Goal: Navigation & Orientation: Find specific page/section

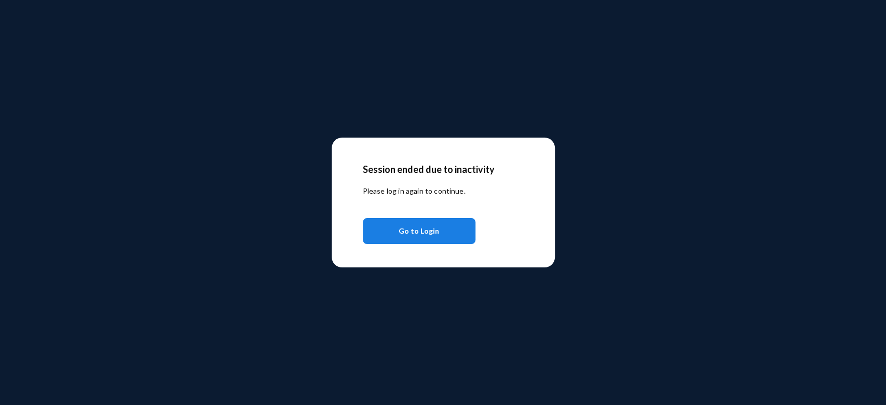
click at [429, 235] on span "Go to Login" at bounding box center [419, 231] width 40 height 19
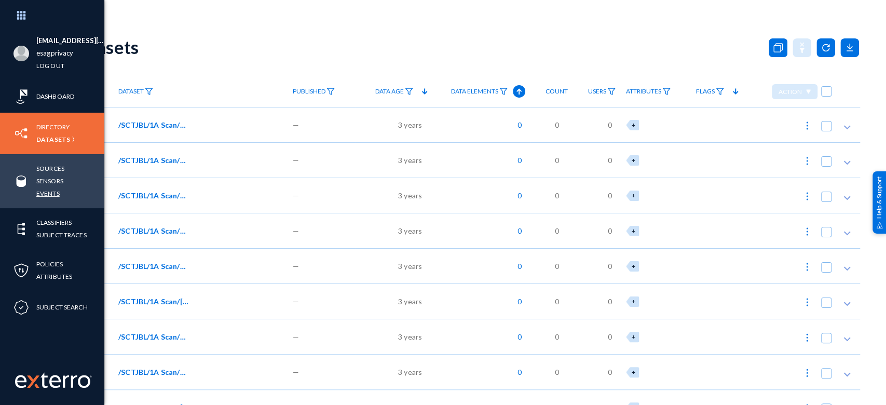
click at [42, 191] on link "Events" at bounding box center [47, 193] width 23 height 12
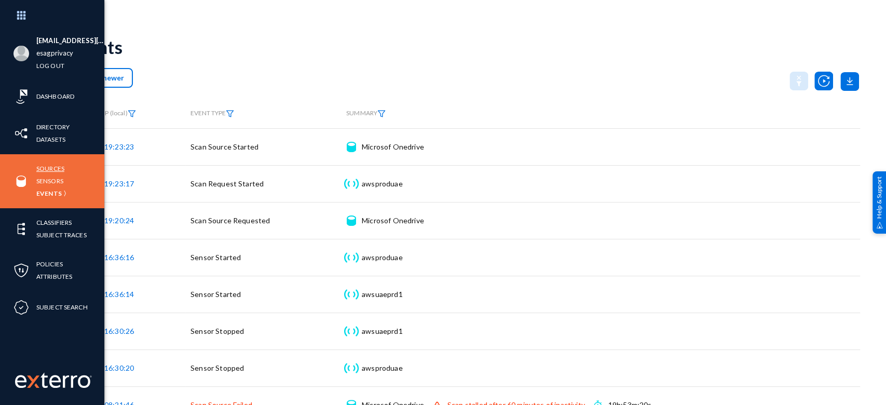
click at [56, 167] on link "Sources" at bounding box center [50, 169] width 28 height 12
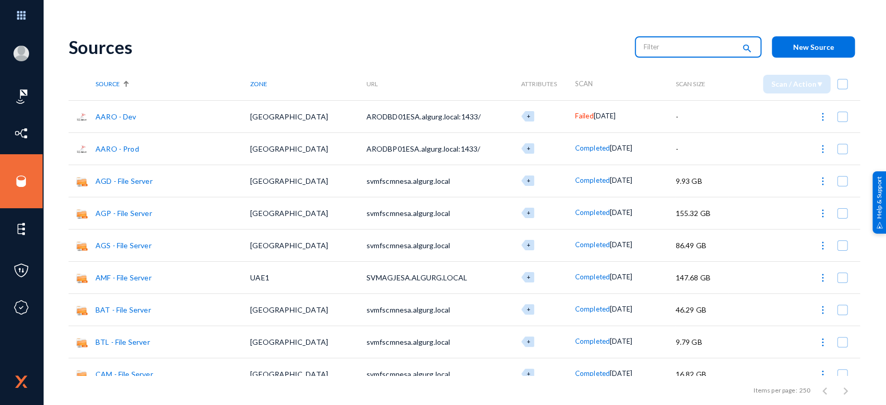
click at [665, 46] on input "text" at bounding box center [689, 47] width 91 height 16
type input "one"
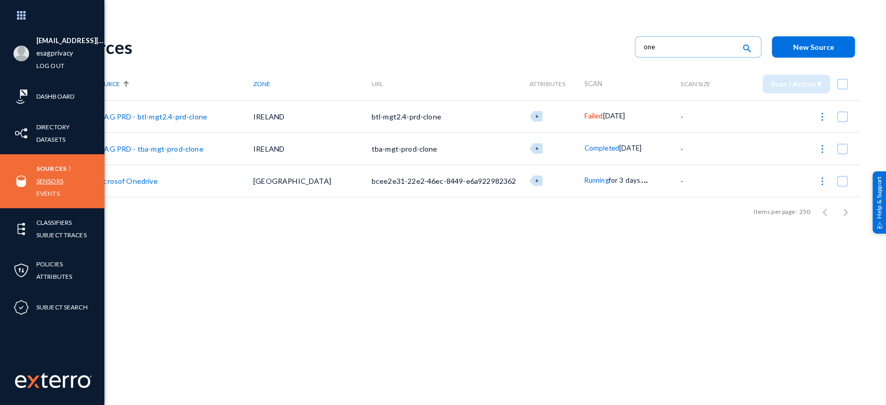
click at [56, 181] on link "Sensors" at bounding box center [49, 181] width 27 height 12
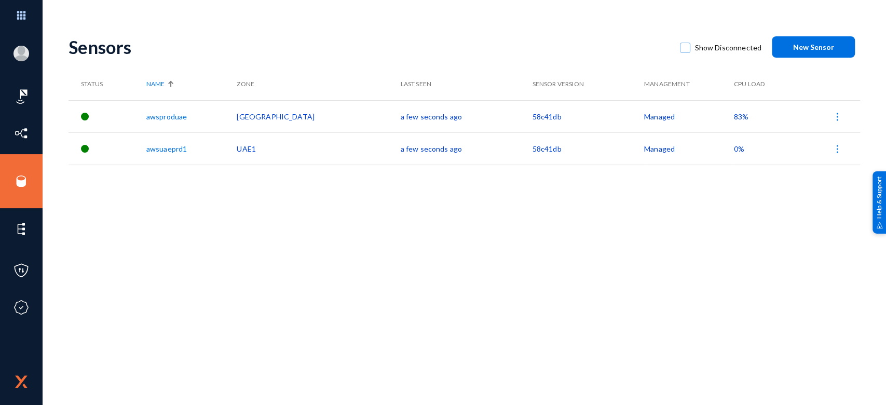
click at [734, 118] on span "83%" at bounding box center [741, 116] width 15 height 9
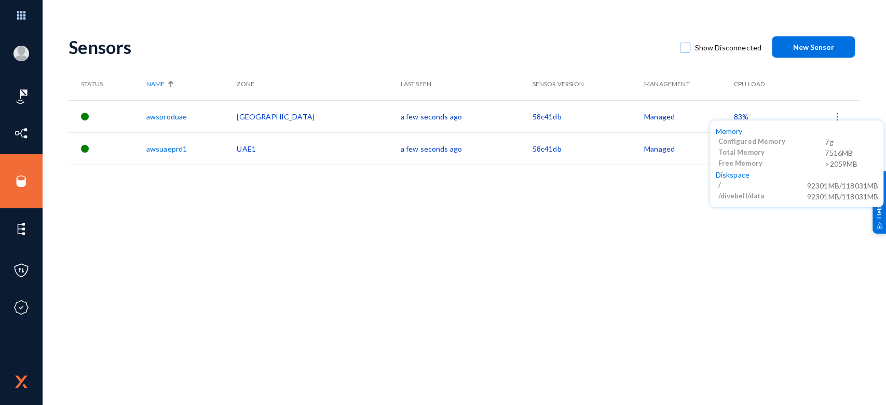
click at [719, 118] on div at bounding box center [443, 202] width 886 height 405
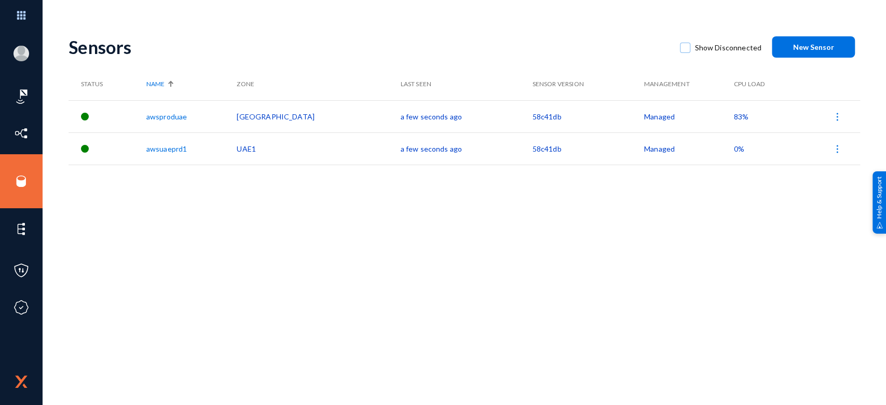
click at [734, 120] on span "83%" at bounding box center [741, 116] width 15 height 9
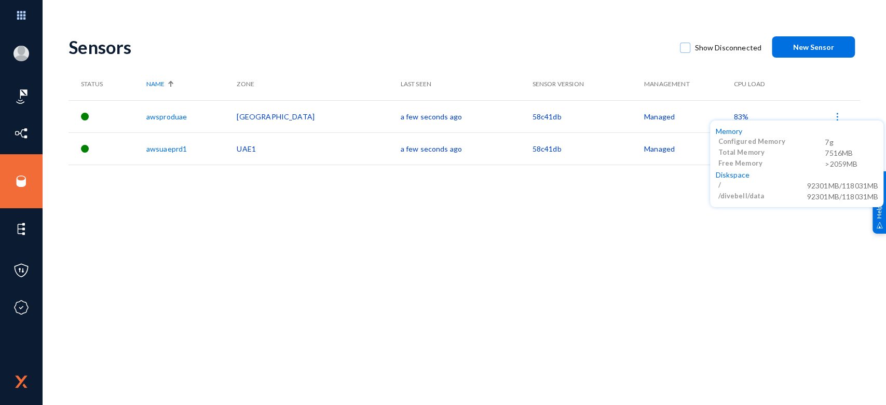
click at [660, 214] on div at bounding box center [443, 202] width 886 height 405
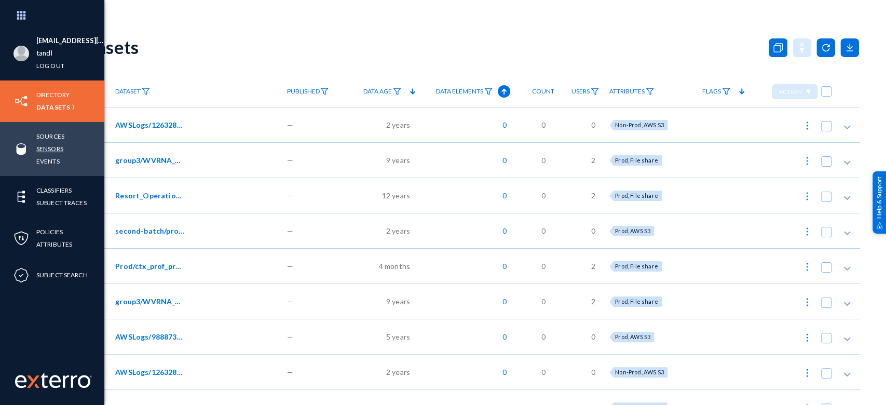
click at [56, 150] on link "Sensors" at bounding box center [49, 149] width 27 height 12
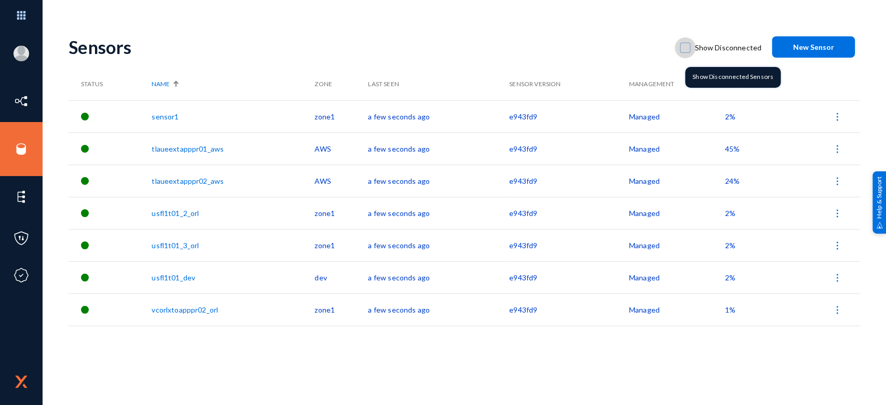
click at [689, 52] on span at bounding box center [685, 48] width 10 height 10
click at [686, 52] on input "Show Disconnected" at bounding box center [685, 52] width 1 height 1
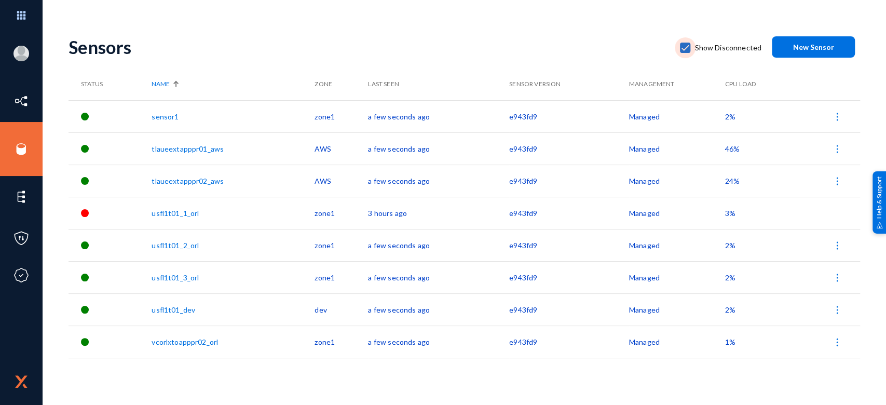
click at [689, 52] on span at bounding box center [685, 48] width 10 height 10
click at [686, 52] on input "Show Disconnected" at bounding box center [685, 52] width 1 height 1
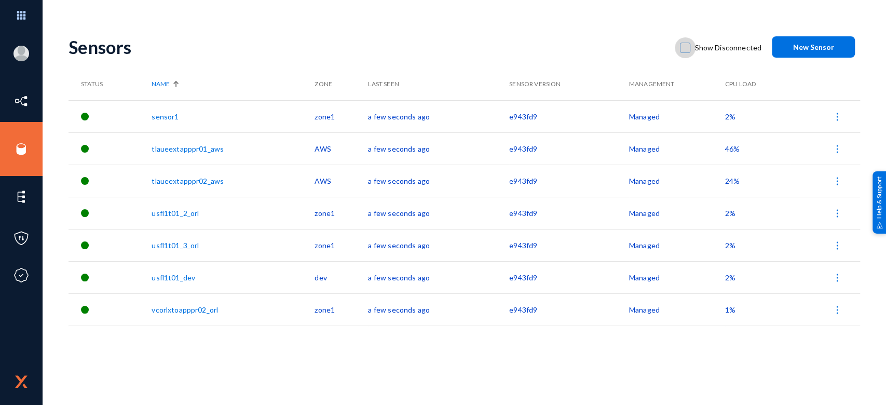
click at [687, 45] on span at bounding box center [685, 48] width 10 height 10
click at [686, 52] on input "Show Disconnected" at bounding box center [685, 52] width 1 height 1
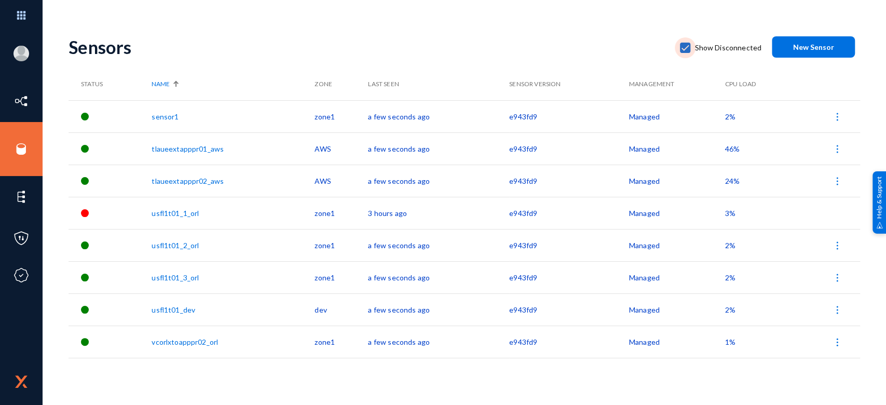
click at [691, 47] on span at bounding box center [685, 48] width 10 height 10
click at [686, 52] on input "Show Disconnected" at bounding box center [685, 52] width 1 height 1
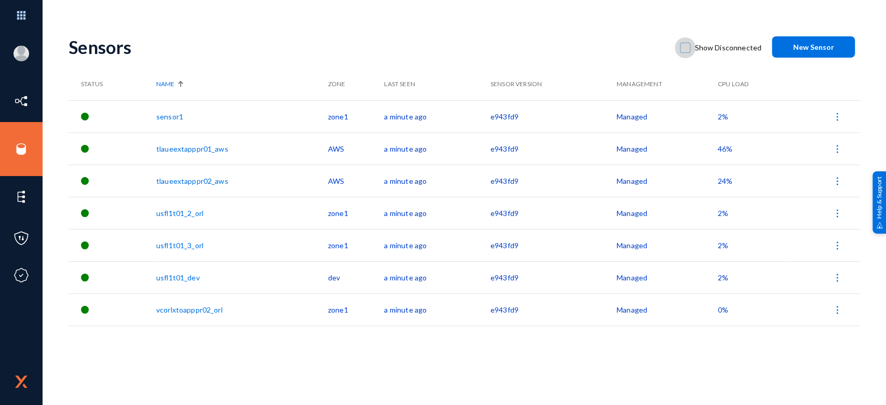
click at [689, 49] on span at bounding box center [685, 48] width 10 height 10
click at [686, 52] on input "Show Disconnected" at bounding box center [685, 52] width 1 height 1
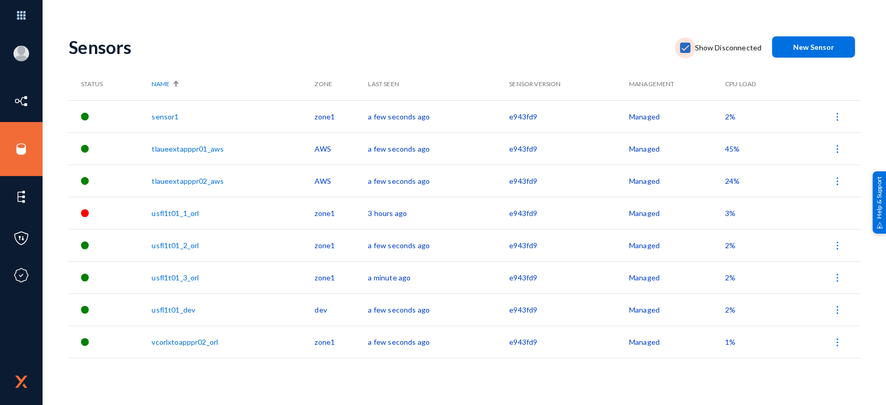
click at [685, 49] on span at bounding box center [685, 48] width 10 height 10
click at [685, 52] on input "Show Disconnected" at bounding box center [685, 52] width 1 height 1
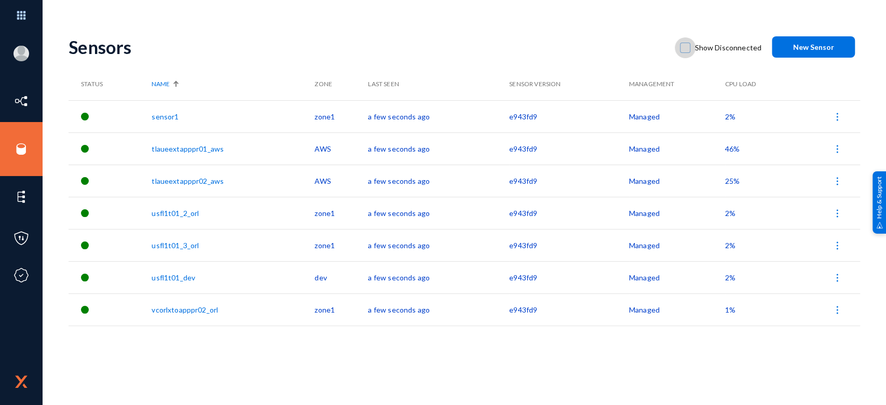
click at [685, 50] on span at bounding box center [685, 48] width 10 height 10
click at [685, 52] on input "Show Disconnected" at bounding box center [685, 52] width 1 height 1
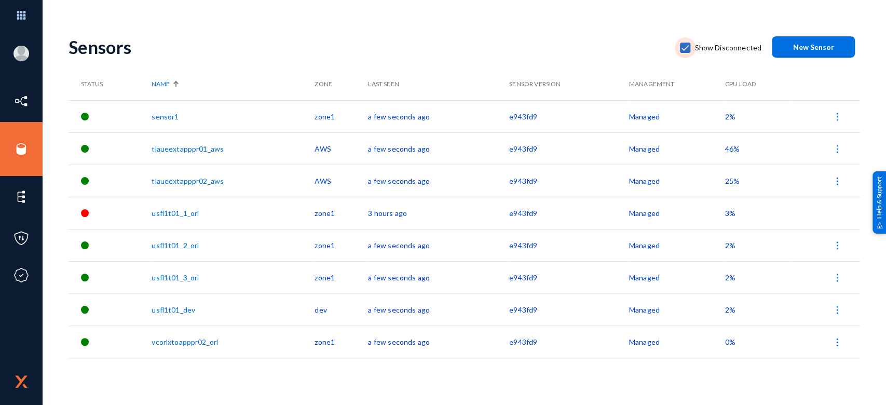
click at [685, 50] on span at bounding box center [685, 48] width 10 height 10
click at [685, 52] on input "Show Disconnected" at bounding box center [685, 52] width 1 height 1
checkbox input "false"
